Goal: Use online tool/utility

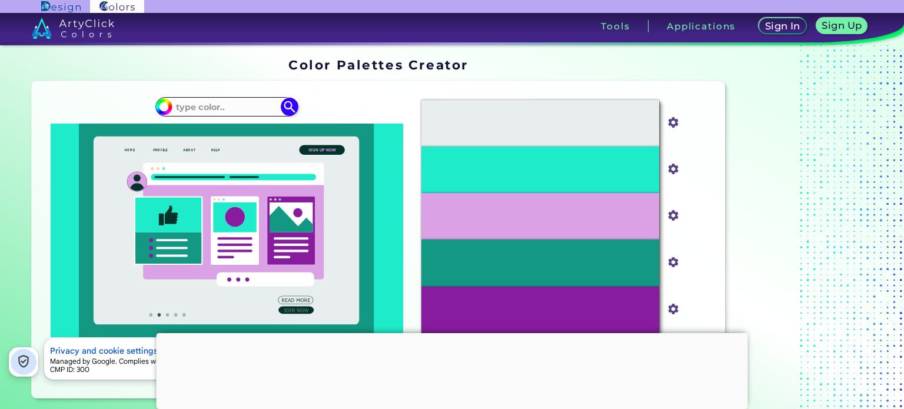
click at [271, 176] on icon at bounding box center [233, 177] width 165 height 6
click at [259, 189] on icon at bounding box center [233, 232] width 181 height 95
click at [227, 165] on icon at bounding box center [233, 221] width 181 height 116
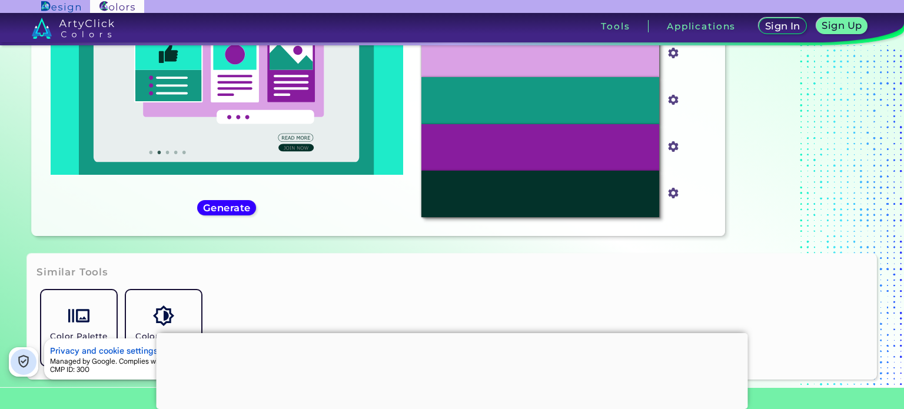
scroll to position [157, 0]
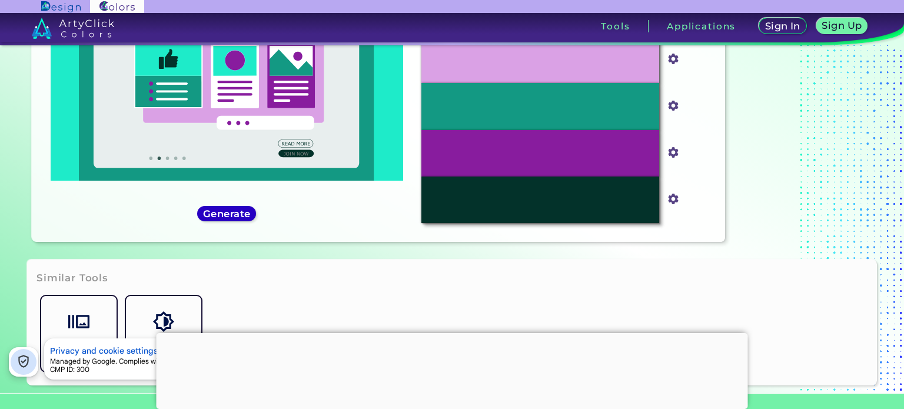
click at [242, 216] on h5 "Generate" at bounding box center [226, 213] width 43 height 9
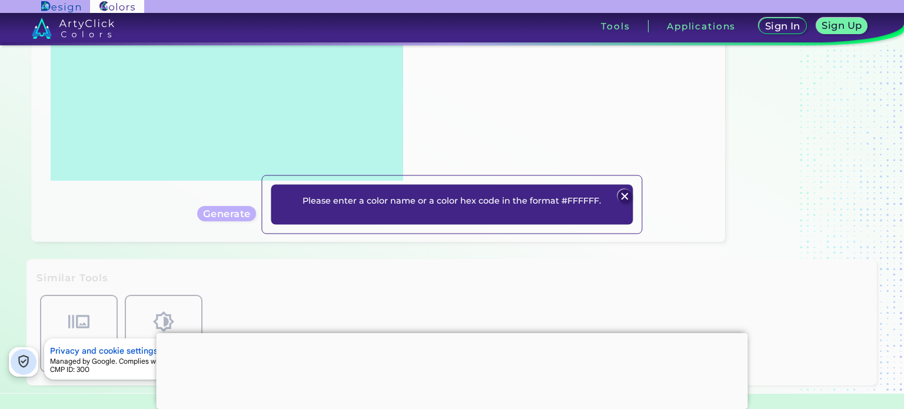
click at [487, 201] on p "Please enter a color name or a color hex code in the format #FFFFFF." at bounding box center [451, 200] width 298 height 14
click at [622, 194] on img at bounding box center [625, 196] width 14 height 14
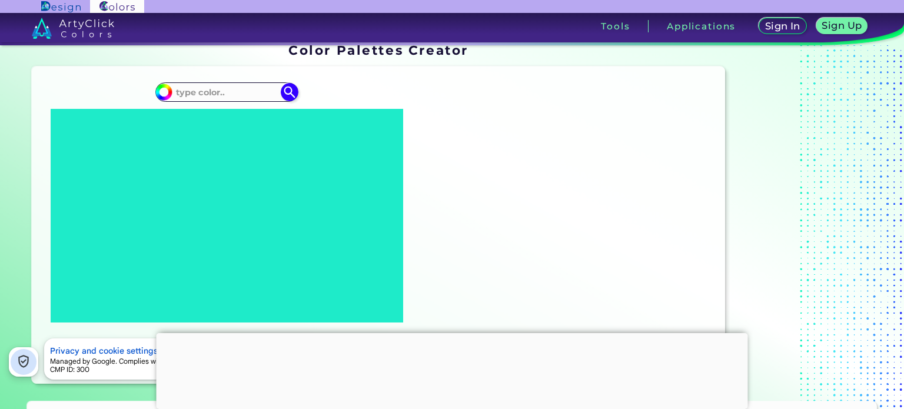
scroll to position [0, 0]
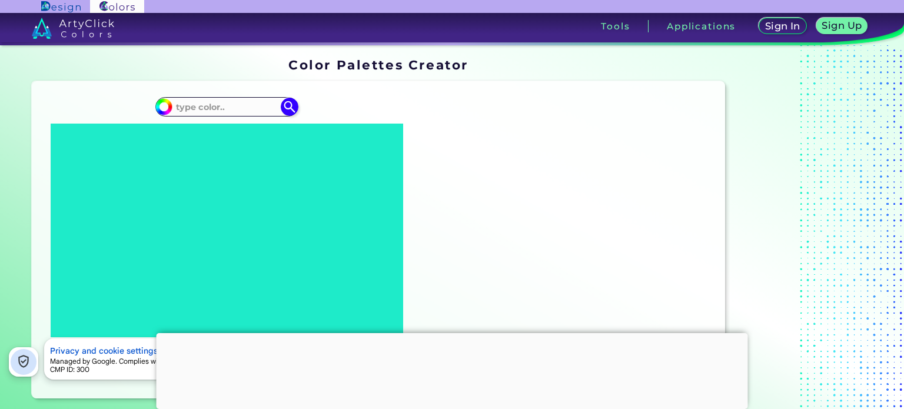
click at [249, 84] on div "Oops - something went wrong. Please try again. #E8EEEE #e8eeee #1EEBC9 #1eebc9 …" at bounding box center [378, 240] width 693 height 318
click at [222, 97] on div "#1eebc9" at bounding box center [226, 106] width 142 height 19
click at [218, 101] on input at bounding box center [226, 107] width 109 height 16
paste input "#966d8b"
type input "#966d8b"
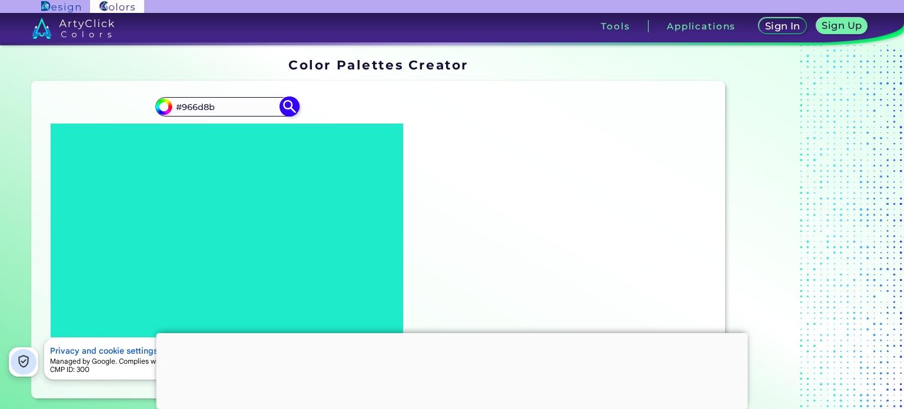
click at [295, 105] on img at bounding box center [289, 106] width 21 height 21
type input "#966d8b"
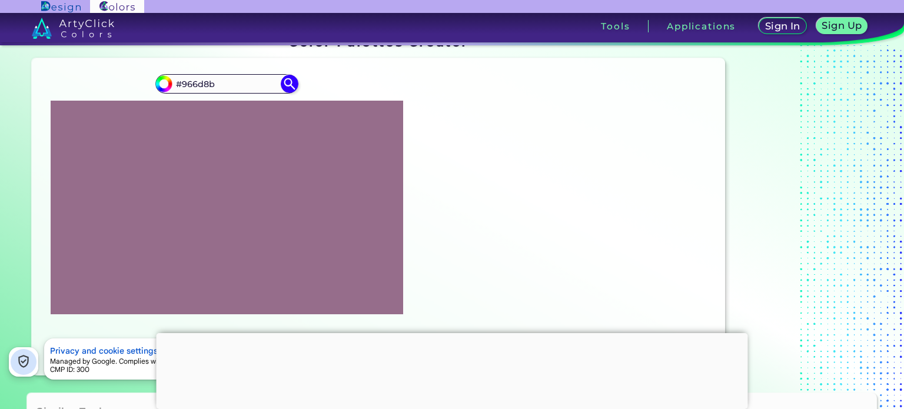
scroll to position [78, 0]
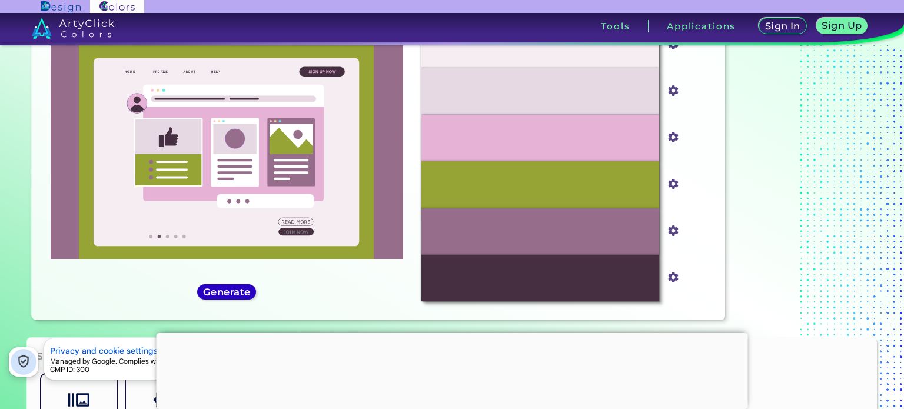
click at [233, 293] on h5 "Generate" at bounding box center [226, 292] width 43 height 9
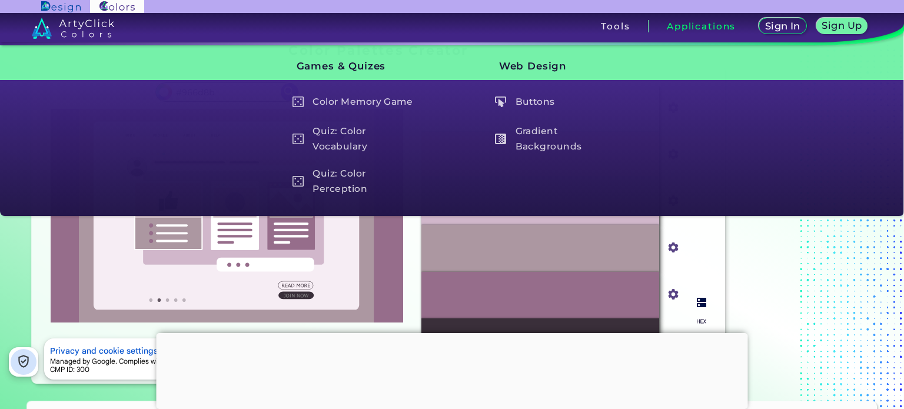
scroll to position [0, 0]
